Goal: Task Accomplishment & Management: Use online tool/utility

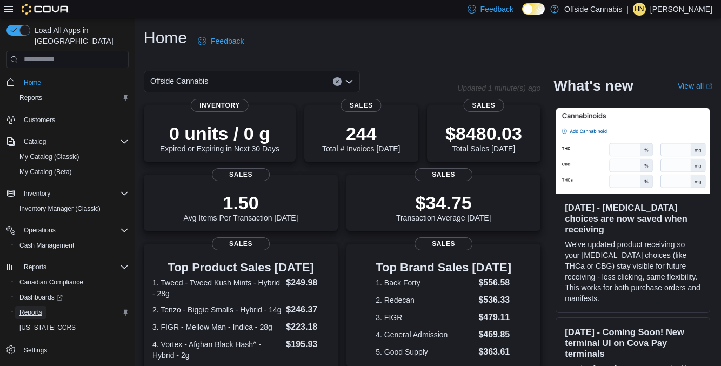
click at [44, 309] on link "Reports" at bounding box center [30, 312] width 31 height 13
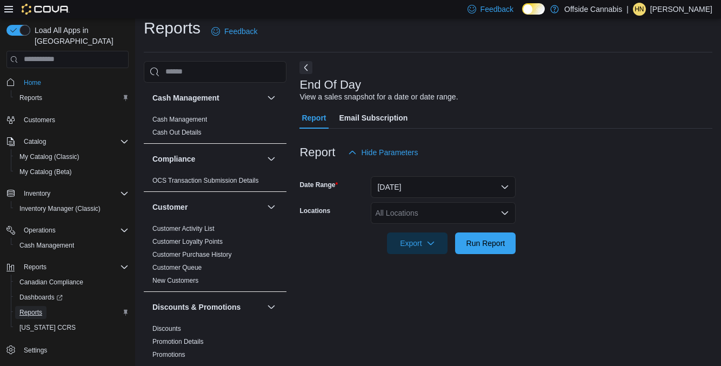
scroll to position [25, 0]
click at [483, 202] on div "All Locations" at bounding box center [443, 213] width 145 height 22
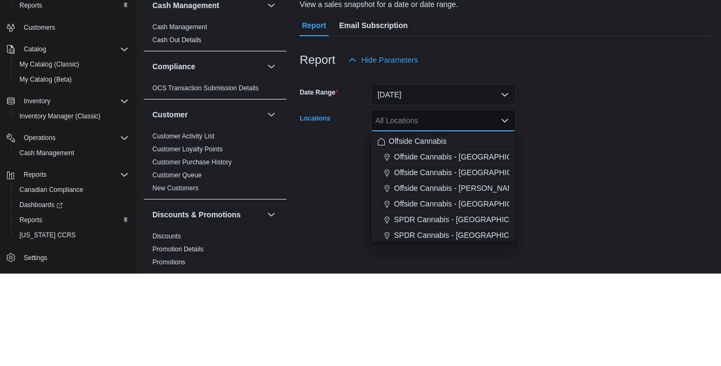
scroll to position [24, 0]
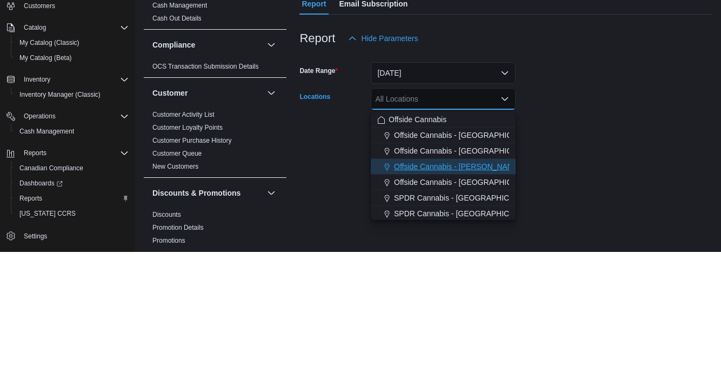
click at [485, 275] on div "Offside Cannabis - [PERSON_NAME]" at bounding box center [444, 280] width 132 height 11
click at [575, 226] on form "Date Range [DATE] Locations Offside [GEOGRAPHIC_DATA] - [GEOGRAPHIC_DATA][PERSO…" at bounding box center [506, 208] width 413 height 91
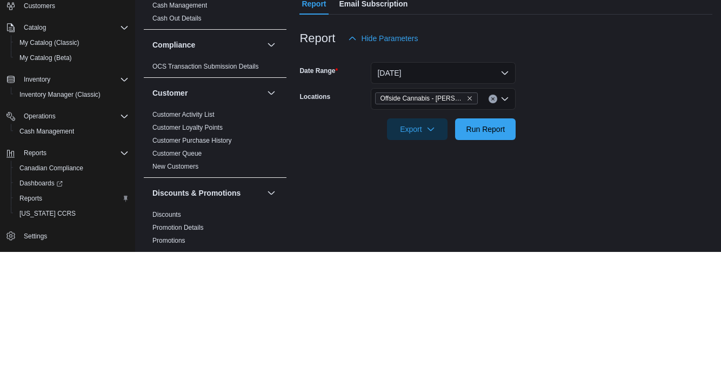
scroll to position [25, 0]
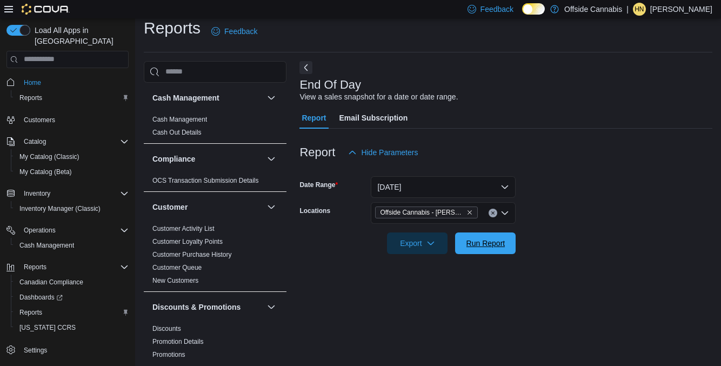
click at [489, 238] on span "Run Report" at bounding box center [486, 243] width 39 height 11
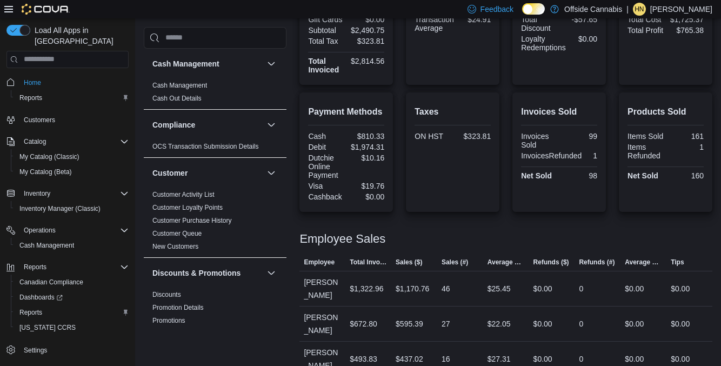
scroll to position [325, 0]
